Goal: Navigation & Orientation: Find specific page/section

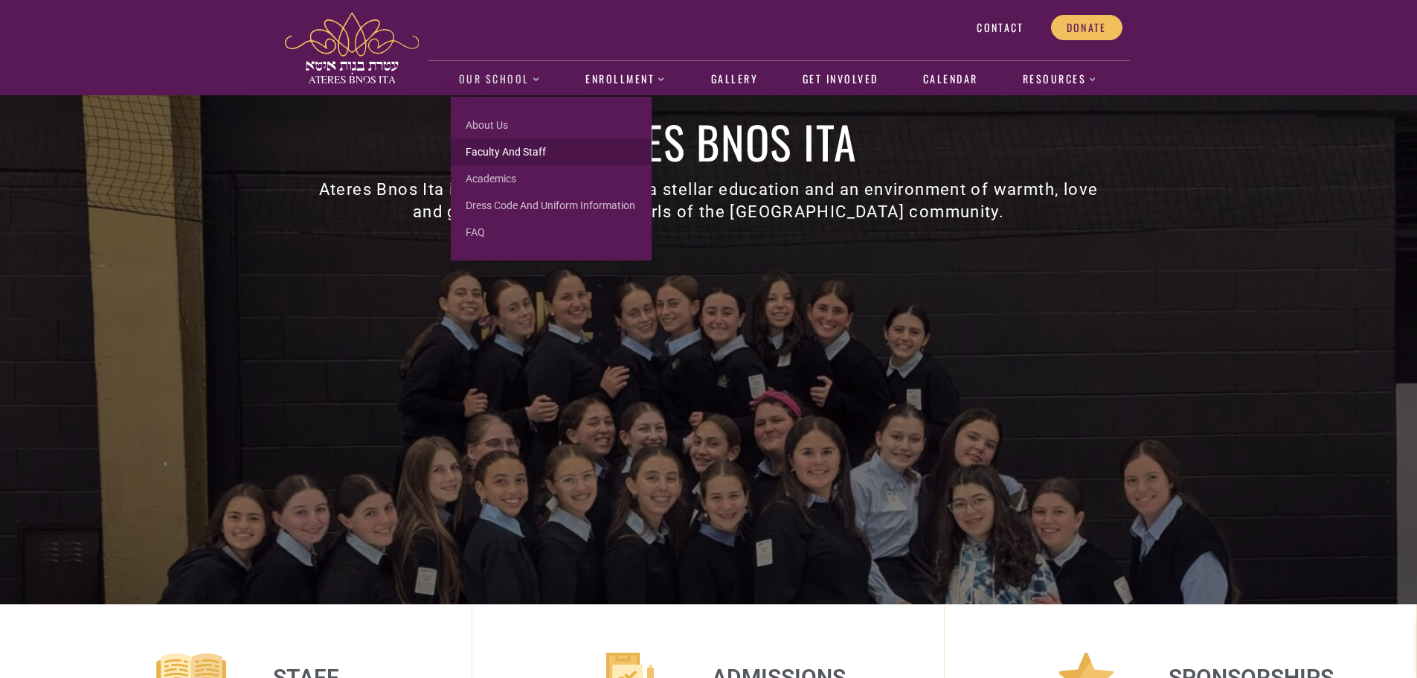
click at [487, 146] on link "Faculty and Staff" at bounding box center [551, 151] width 201 height 27
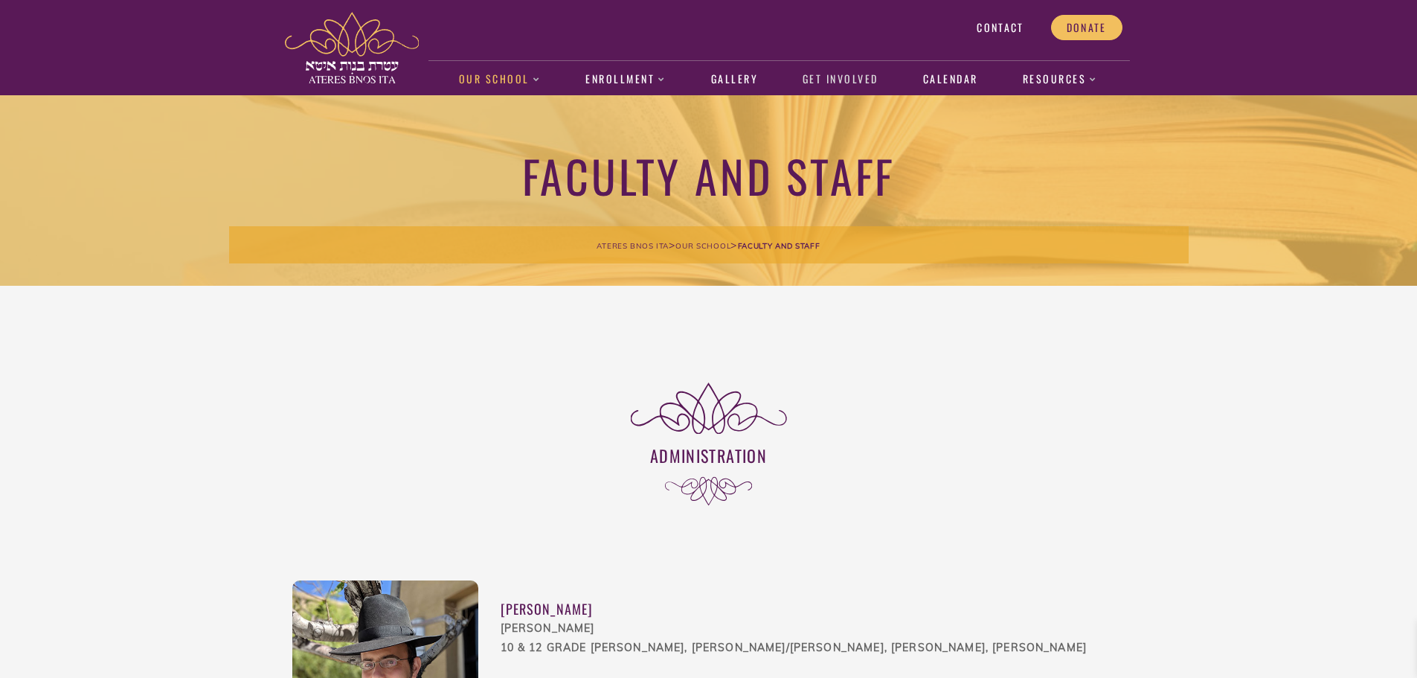
click at [818, 79] on link "Get Involved" at bounding box center [841, 80] width 92 height 34
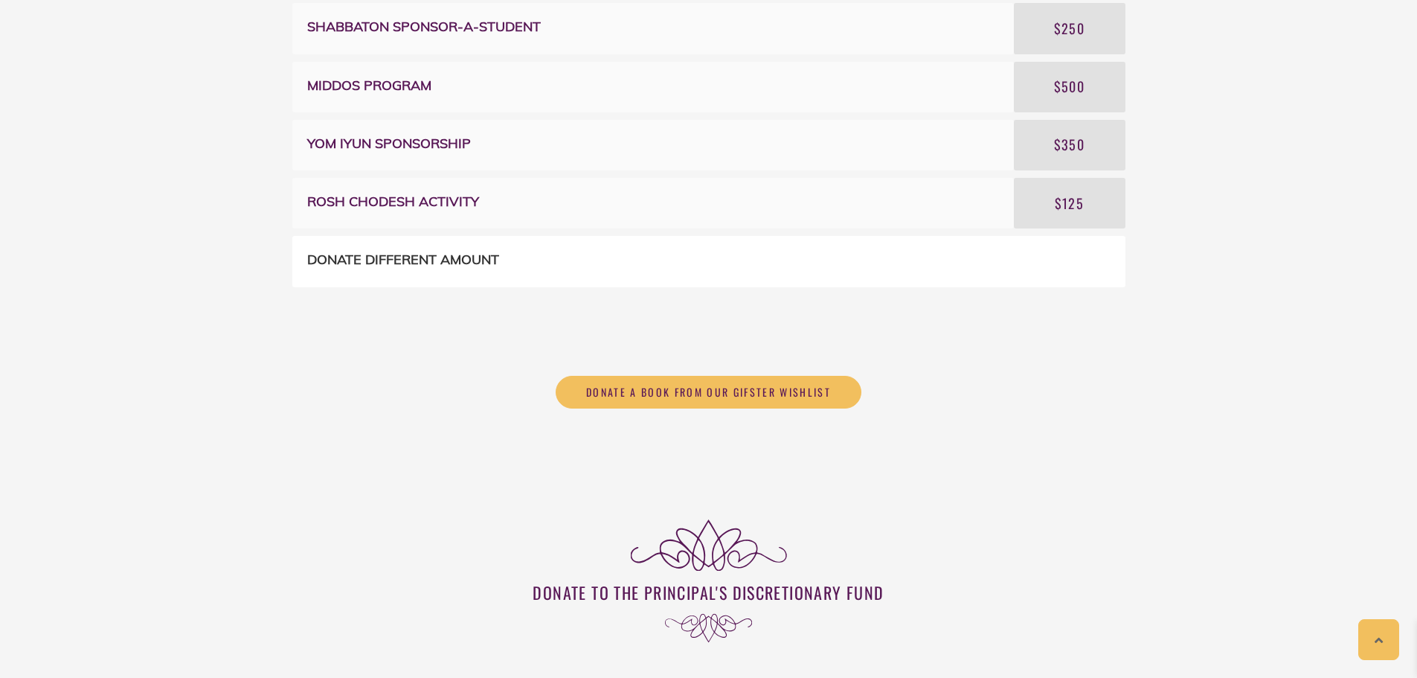
scroll to position [936, 0]
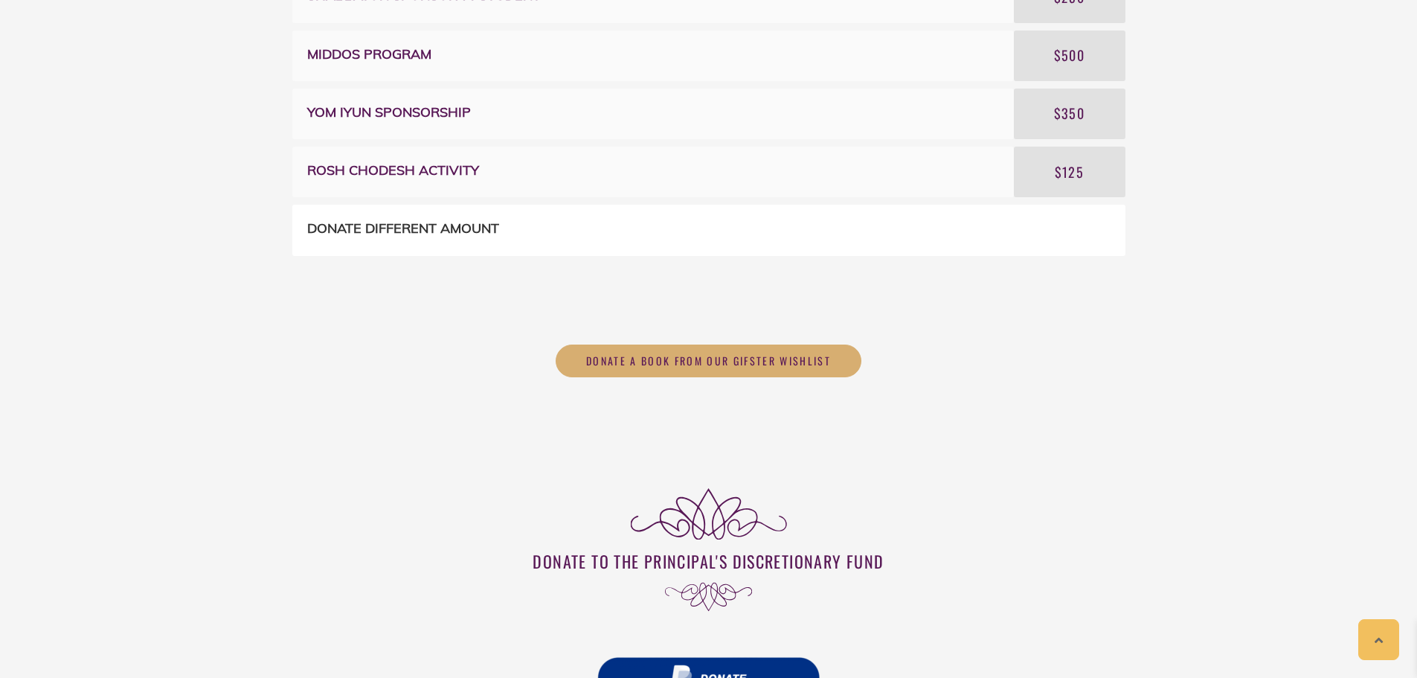
click at [708, 372] on link "Donate a book from our Gifster wishlist" at bounding box center [709, 360] width 306 height 33
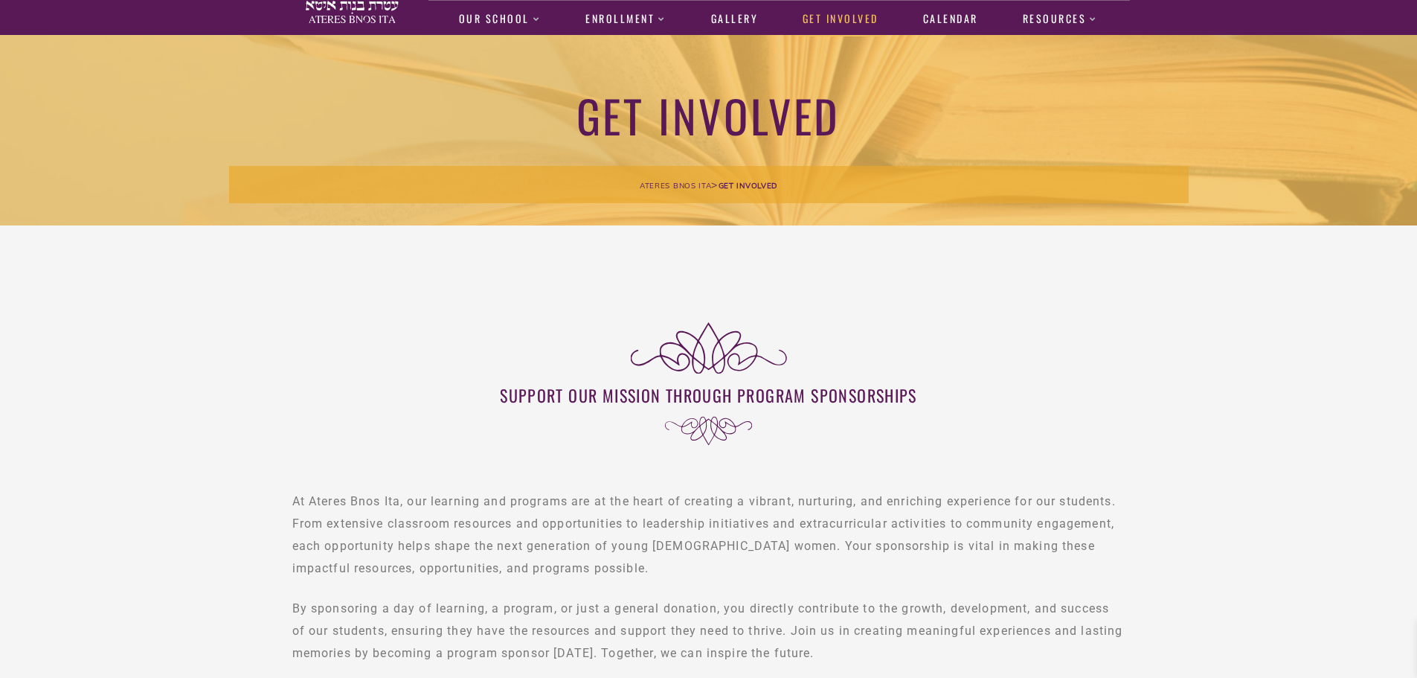
scroll to position [0, 0]
